Goal: Information Seeking & Learning: Learn about a topic

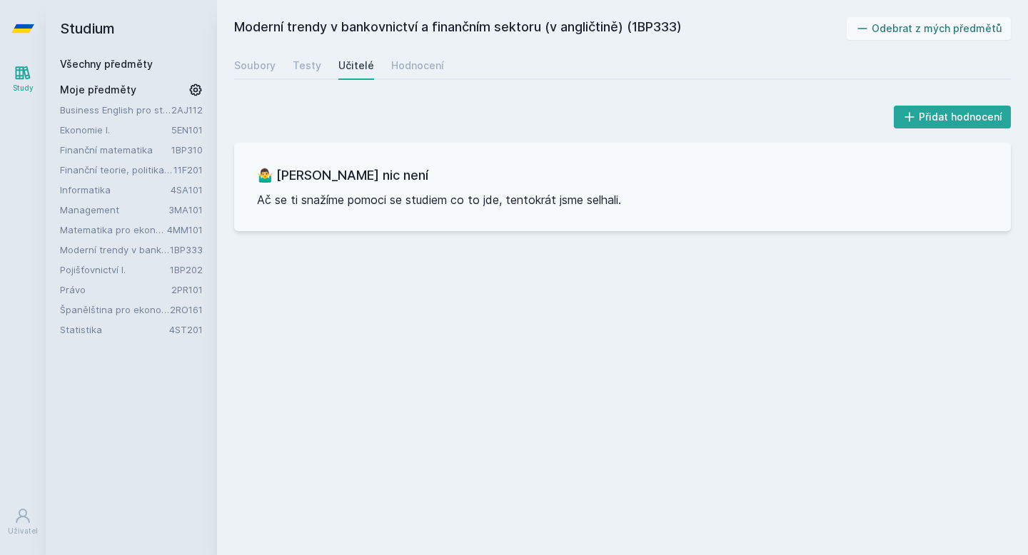
click at [141, 64] on link "Všechny předměty" at bounding box center [106, 64] width 93 height 12
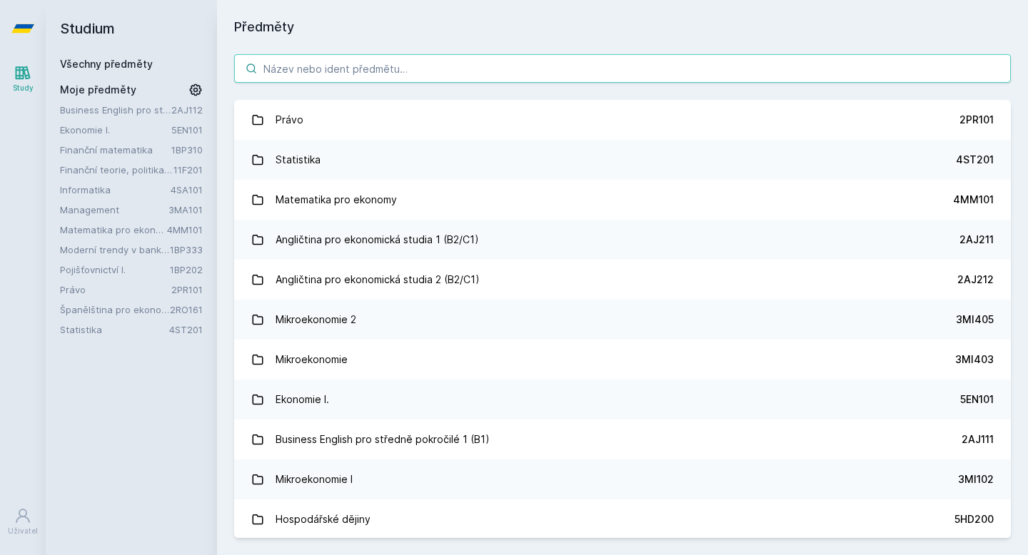
click at [302, 71] on input "search" at bounding box center [622, 68] width 777 height 29
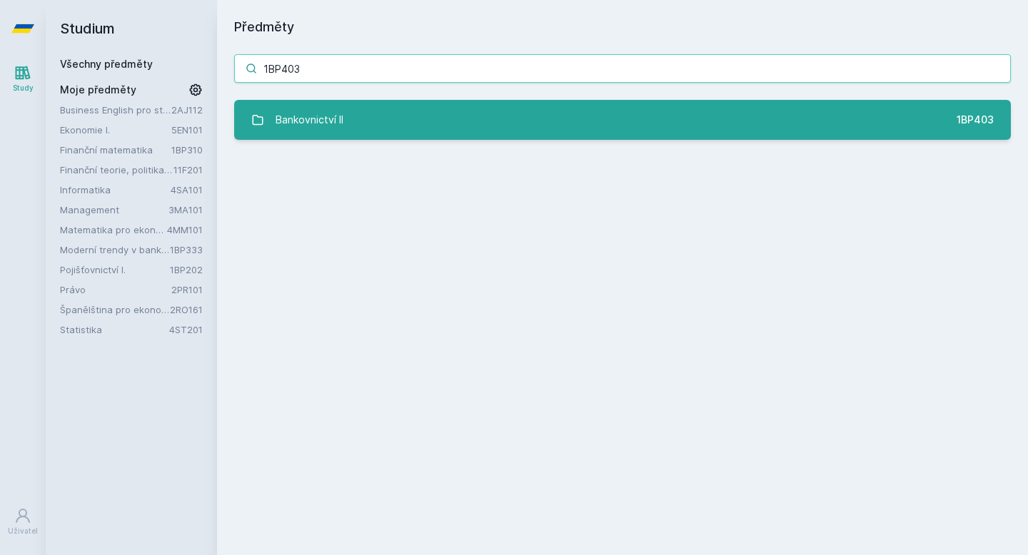
type input "1BP403"
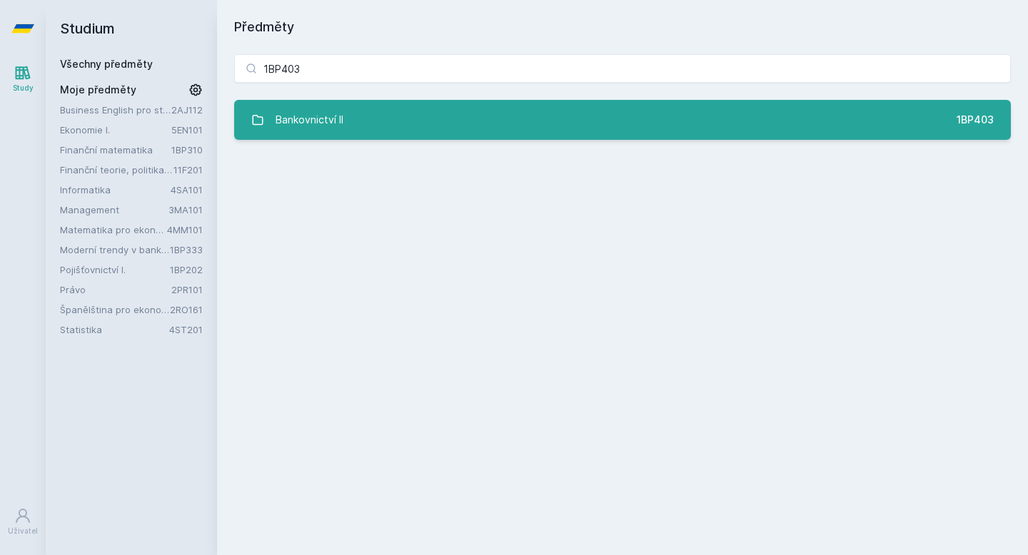
click at [299, 113] on div "Bankovnictví II" at bounding box center [310, 120] width 68 height 29
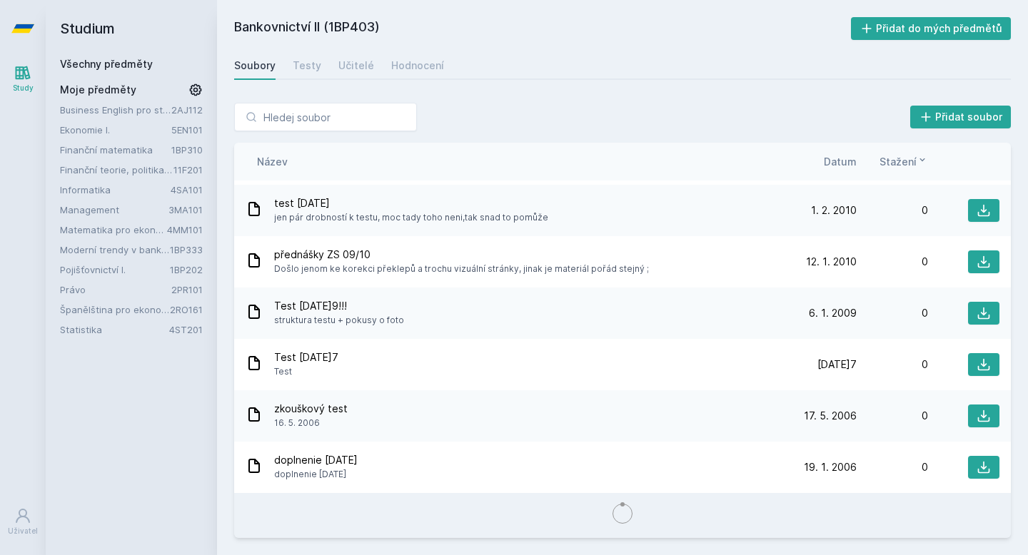
scroll to position [1353, 0]
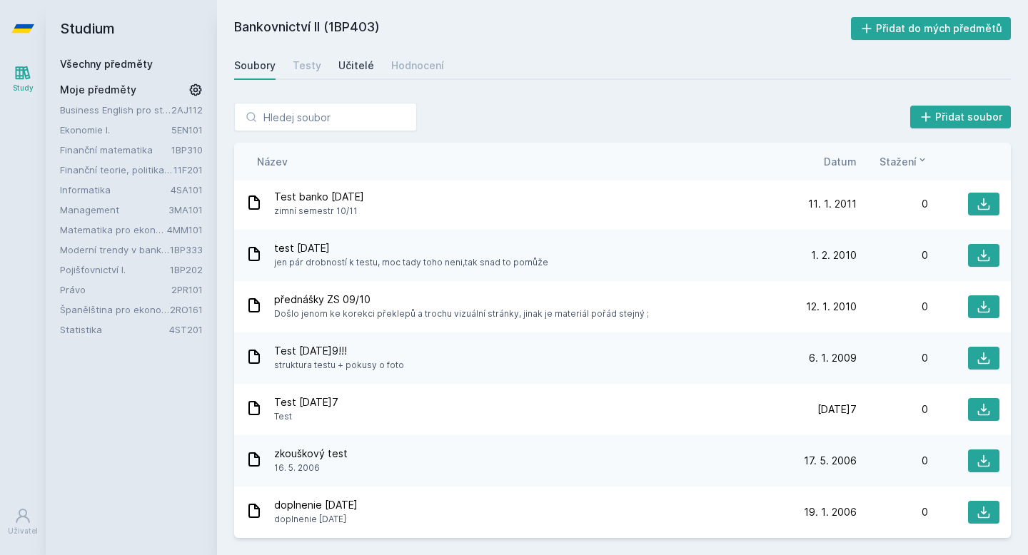
click at [365, 67] on div "Učitelé" at bounding box center [356, 66] width 36 height 14
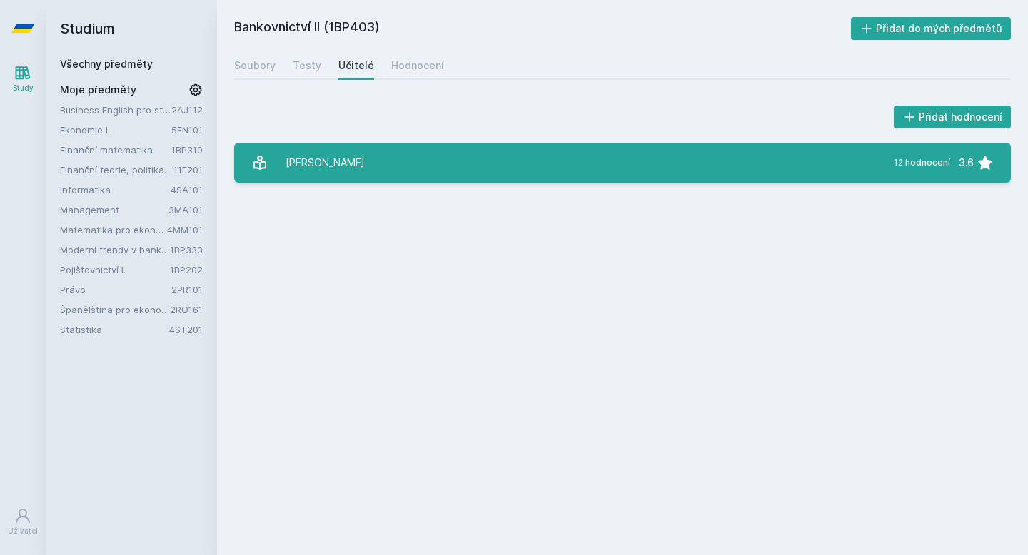
click at [395, 171] on link "[PERSON_NAME] 12 hodnocení 3.6" at bounding box center [622, 163] width 777 height 40
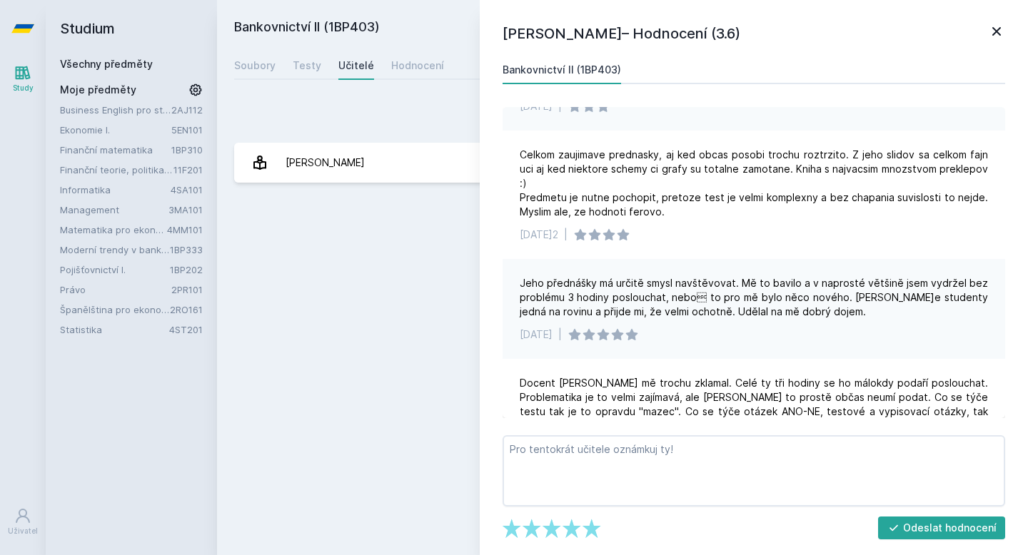
scroll to position [163, 0]
click at [996, 34] on icon at bounding box center [996, 31] width 17 height 17
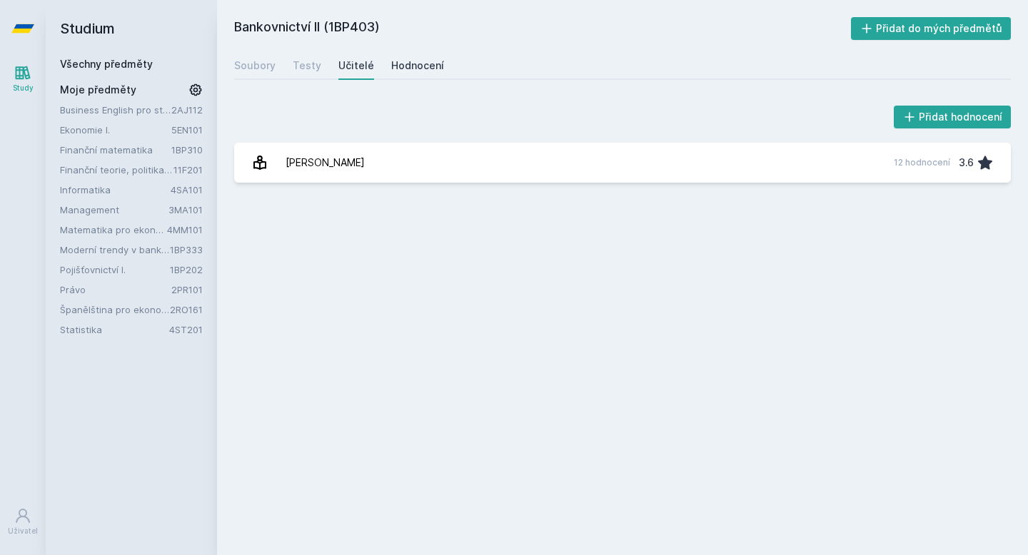
click at [429, 70] on div "Hodnocení" at bounding box center [417, 66] width 53 height 14
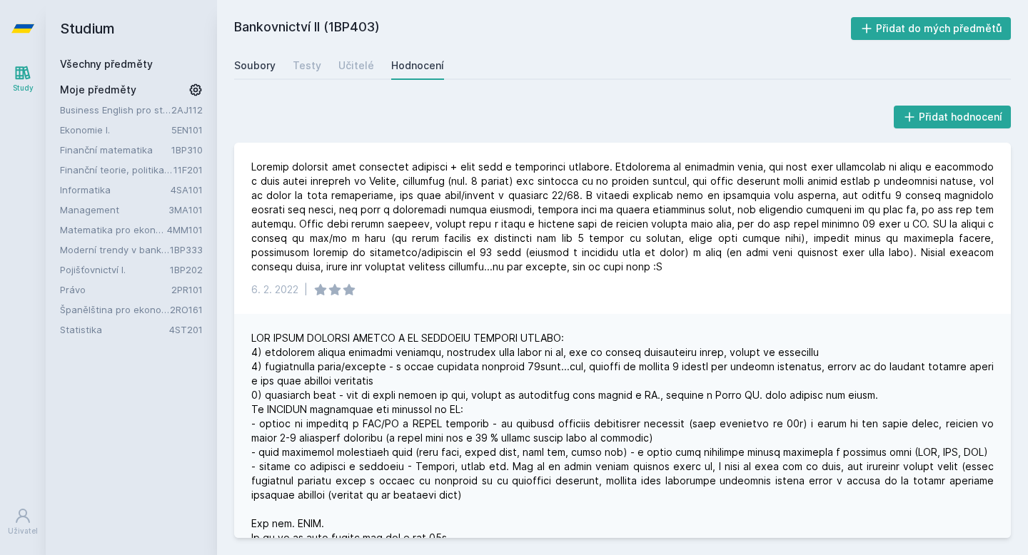
click at [260, 63] on div "Soubory" at bounding box center [254, 66] width 41 height 14
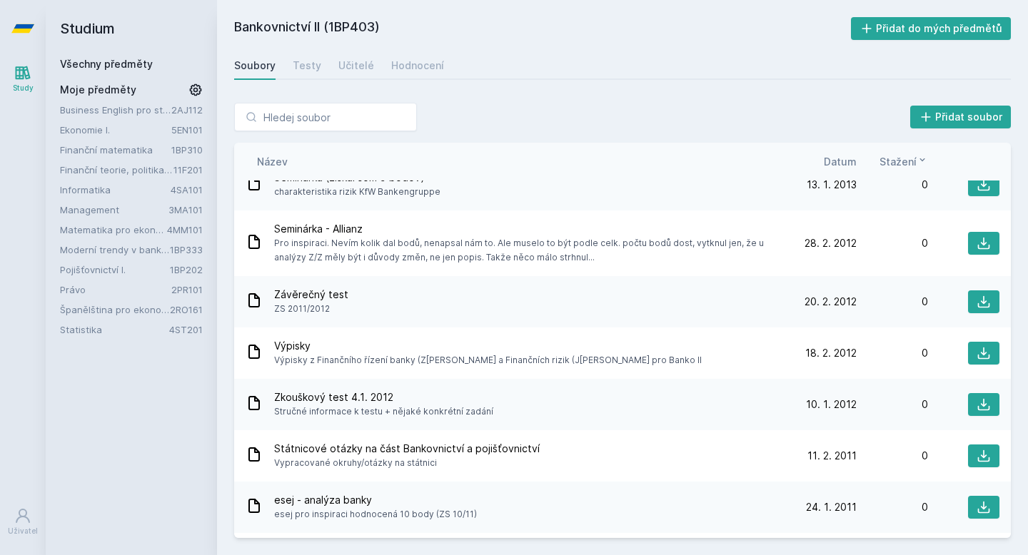
scroll to position [1001, 0]
